Goal: Book appointment/travel/reservation

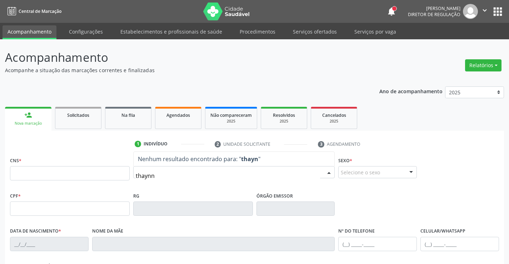
type input "thaynna"
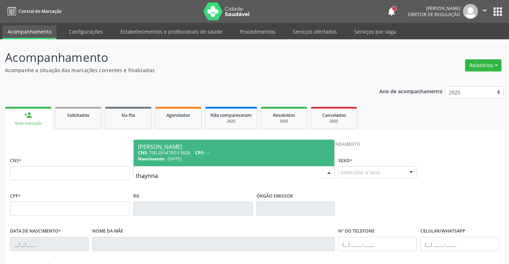
click at [206, 142] on span "[PERSON_NAME] CNS: 700 2014 7653 5828 CPF: -- Nascimento: [DATE]" at bounding box center [234, 153] width 201 height 26
type input "700 2014 7653 5828"
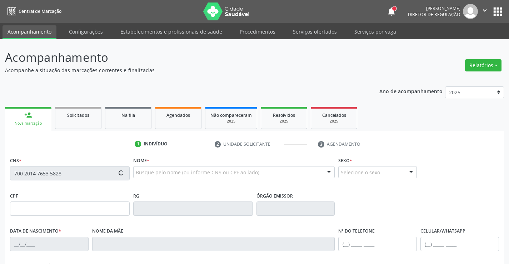
type input "[DATE]"
type input "[PERSON_NAME]"
type input "[PHONE_NUMBER]"
type input "040.207.004-60"
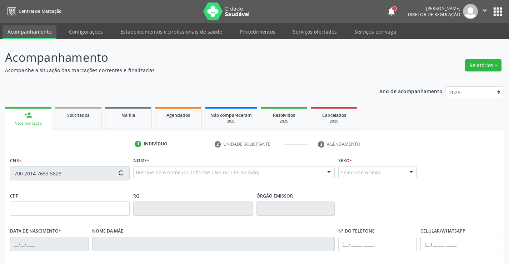
type input "367"
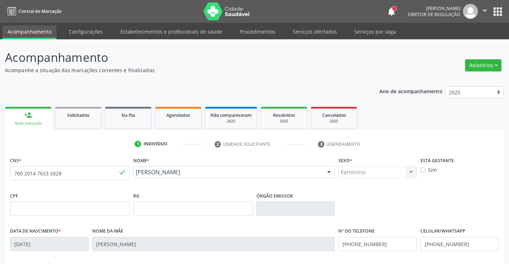
scroll to position [123, 0]
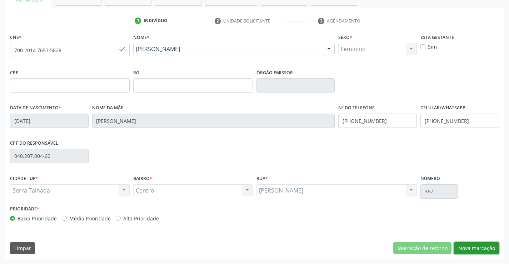
click at [475, 245] on button "Nova marcação" at bounding box center [476, 248] width 45 height 12
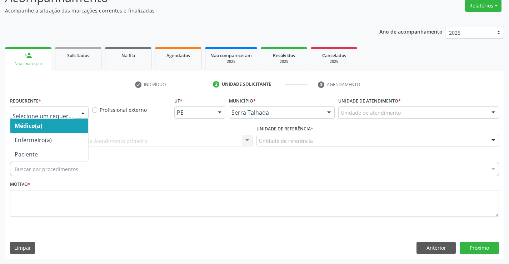
click at [69, 118] on div at bounding box center [49, 112] width 79 height 12
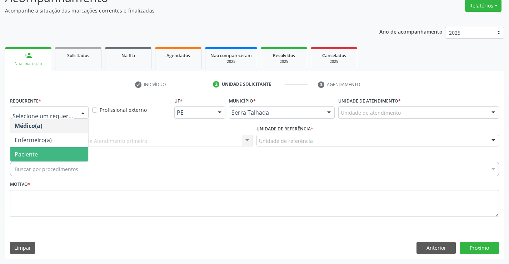
click at [44, 151] on span "Paciente" at bounding box center [49, 154] width 78 height 14
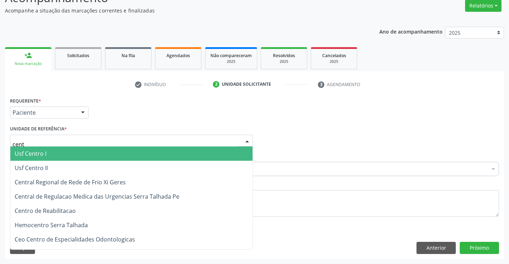
type input "centr"
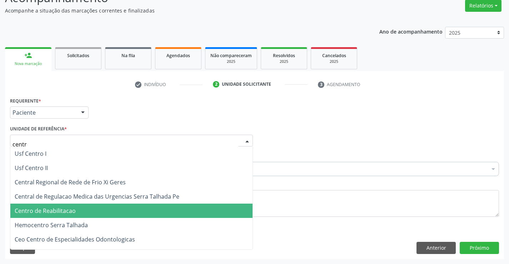
click at [98, 212] on span "Centro de Reabilitacao" at bounding box center [131, 211] width 242 height 14
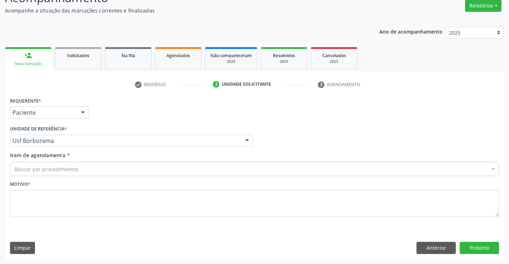
click at [113, 159] on div "Item de agendamento * Buscar por procedimentos Selecionar todos 0304070076 - .Q…" at bounding box center [254, 162] width 489 height 22
click at [102, 168] on div "Buscar por procedimentos" at bounding box center [254, 169] width 489 height 14
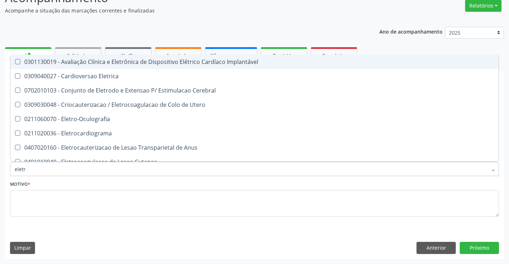
type input "eletro"
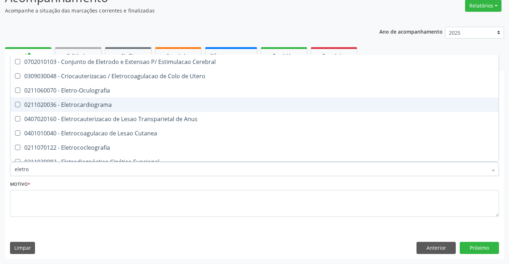
click at [139, 105] on div "0211020036 - Eletrocardiograma" at bounding box center [270, 105] width 511 height 6
checkbox Eletrocardiograma "true"
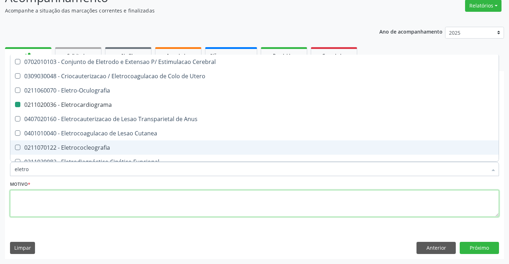
click at [93, 206] on textarea at bounding box center [254, 203] width 489 height 27
checkbox Utero "true"
checkbox Eletrocardiograma "false"
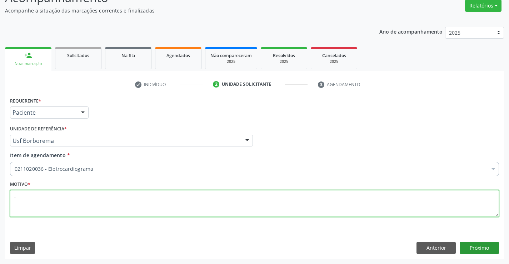
type textarea "."
click at [468, 242] on button "Próximo" at bounding box center [479, 248] width 39 height 12
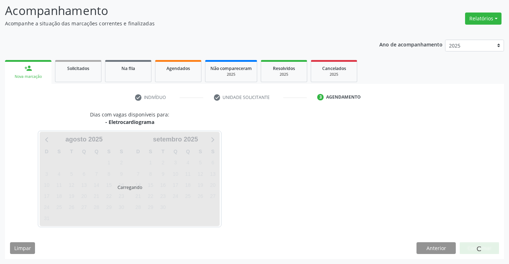
scroll to position [47, 0]
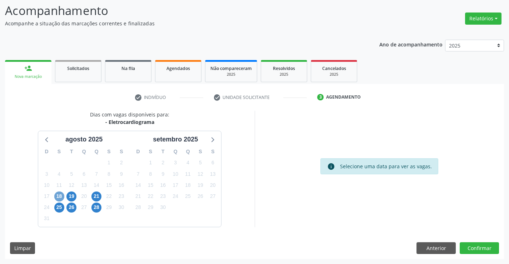
click at [63, 195] on span "18" at bounding box center [59, 196] width 10 height 10
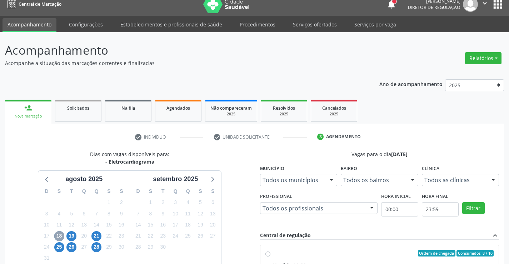
scroll to position [0, 0]
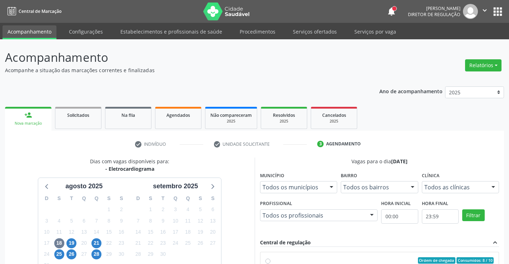
click at [22, 121] on div "Nova marcação" at bounding box center [28, 123] width 36 height 5
click at [82, 30] on link "Configurações" at bounding box center [86, 31] width 44 height 12
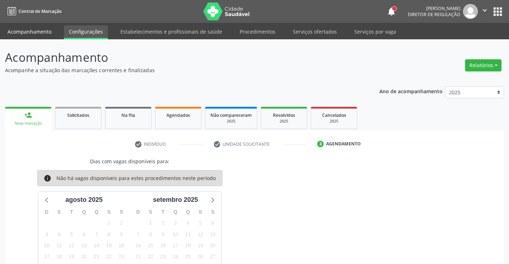
click at [31, 30] on link "Acompanhamento" at bounding box center [29, 31] width 54 height 12
click at [45, 29] on link "Acompanhamento" at bounding box center [29, 32] width 54 height 14
click at [497, 14] on button "apps" at bounding box center [497, 11] width 12 height 12
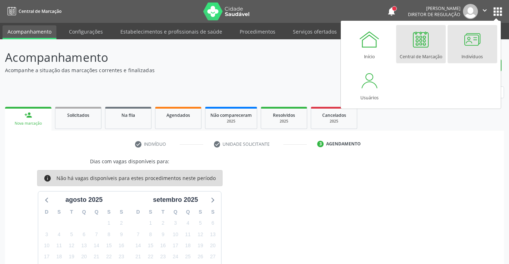
click at [470, 43] on div at bounding box center [471, 39] width 21 height 21
